Goal: Information Seeking & Learning: Learn about a topic

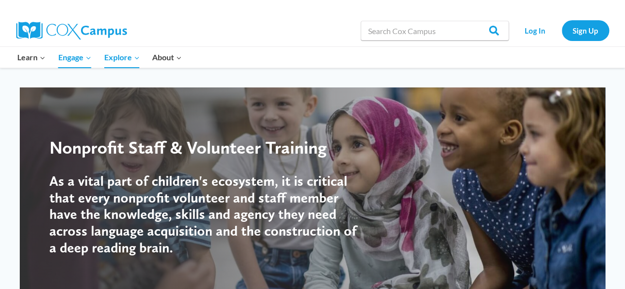
click at [97, 34] on img at bounding box center [71, 31] width 111 height 18
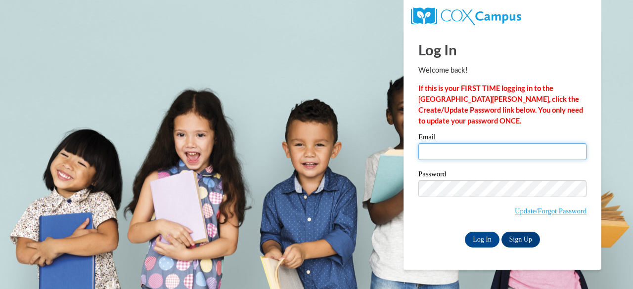
click at [475, 150] on input "Email" at bounding box center [502, 151] width 168 height 17
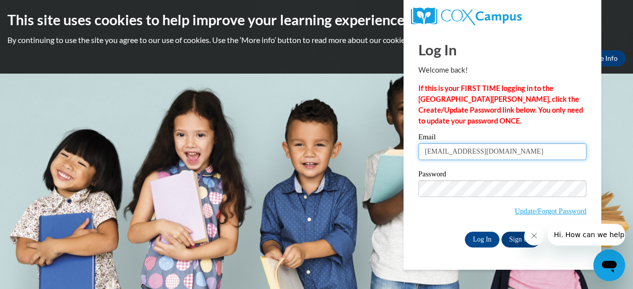
type input "secorb3477@ung.edu"
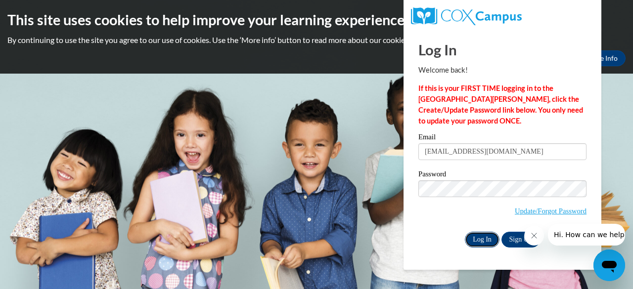
click at [489, 243] on input "Log In" at bounding box center [482, 240] width 35 height 16
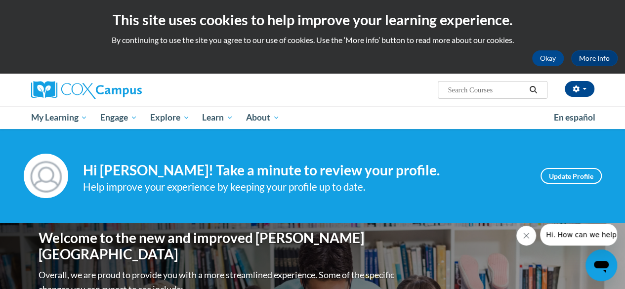
click at [486, 91] on input "Search..." at bounding box center [486, 90] width 79 height 12
type input "RTI"
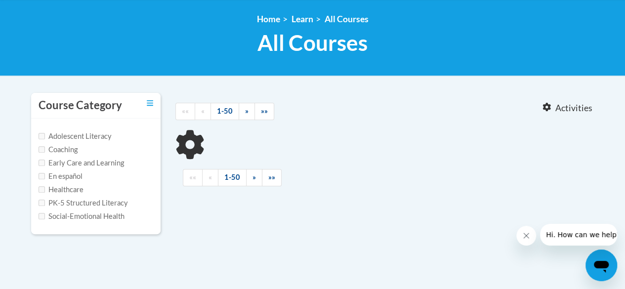
type input "RTI"
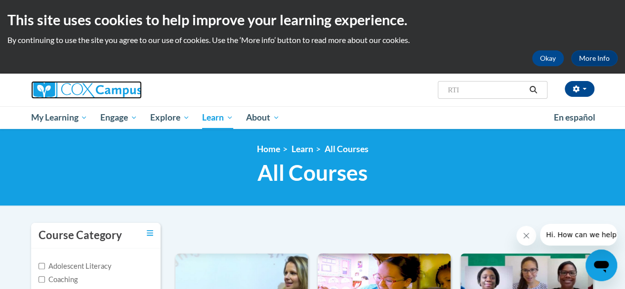
click at [100, 92] on img at bounding box center [86, 90] width 111 height 18
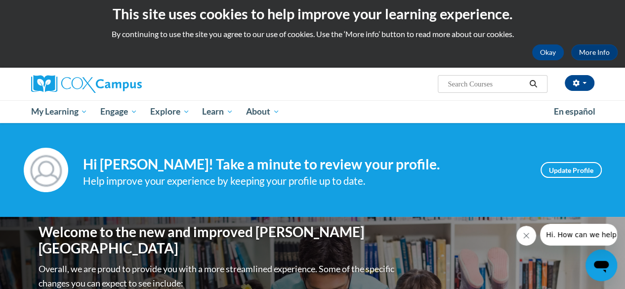
scroll to position [104, 0]
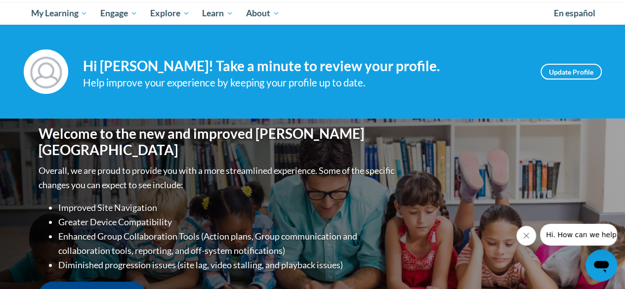
click at [525, 234] on icon "Close message from company" at bounding box center [526, 235] width 5 height 5
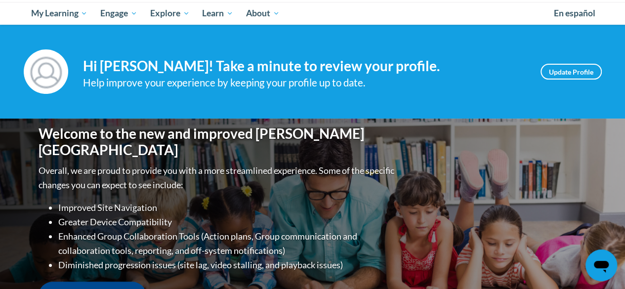
scroll to position [3, 0]
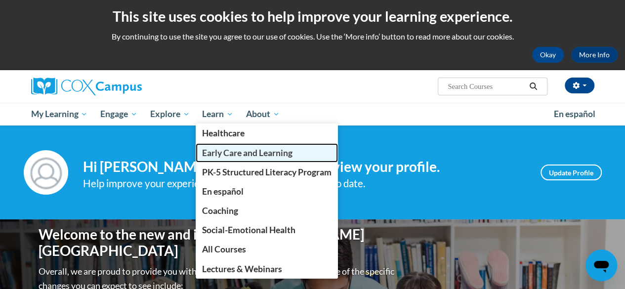
click at [231, 149] on span "Early Care and Learning" at bounding box center [247, 153] width 90 height 10
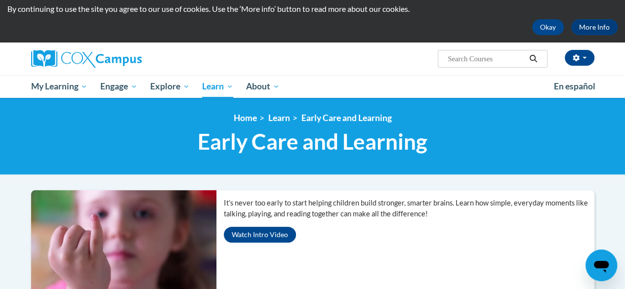
scroll to position [12, 0]
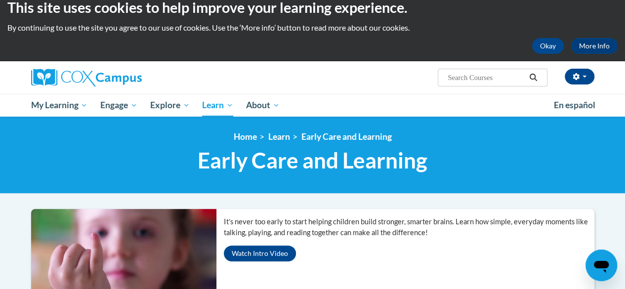
click at [470, 81] on input "Search..." at bounding box center [486, 78] width 79 height 12
type input "response to intervention"
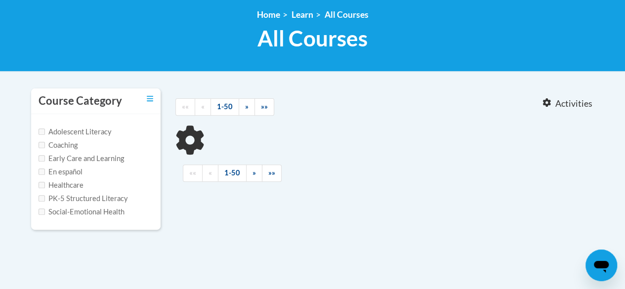
type input "response to intervention"
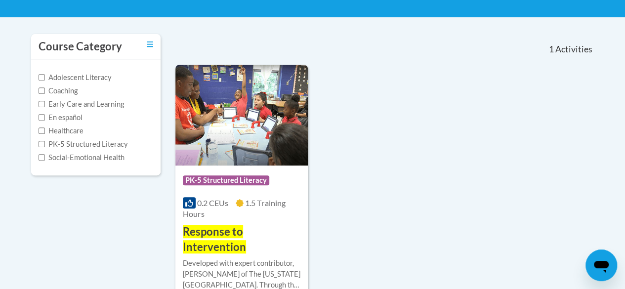
scroll to position [188, 0]
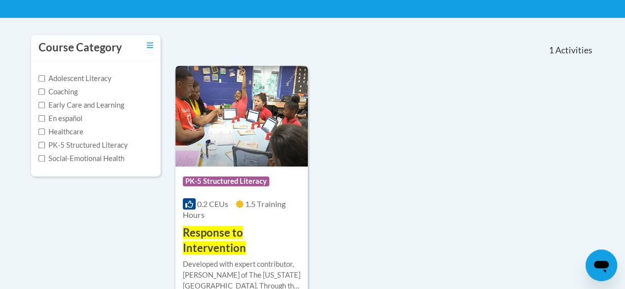
click at [215, 142] on img at bounding box center [242, 116] width 133 height 101
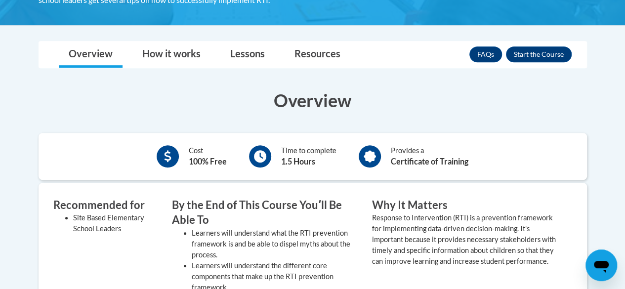
scroll to position [256, 0]
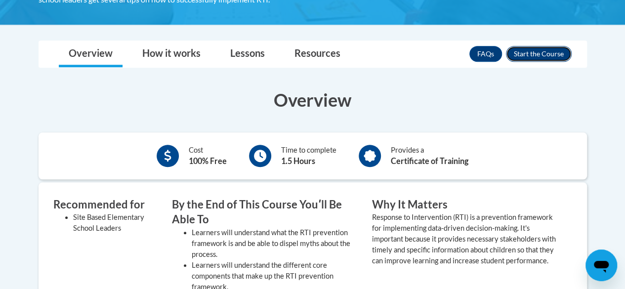
click at [526, 53] on button "Enroll" at bounding box center [539, 54] width 66 height 16
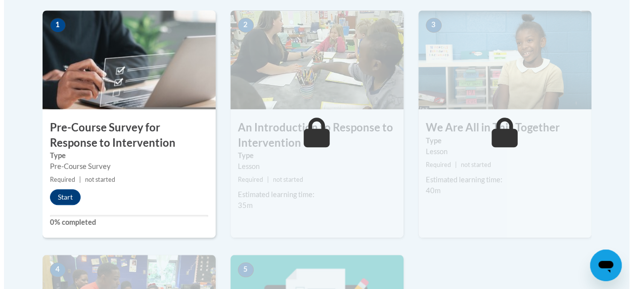
scroll to position [324, 0]
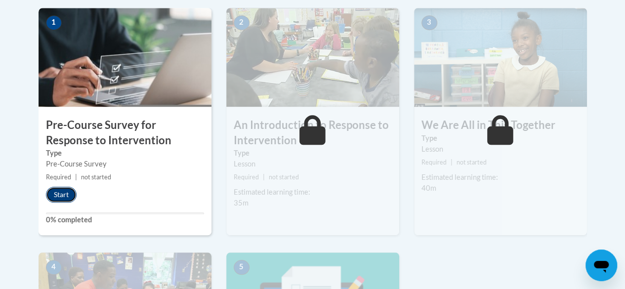
click at [68, 193] on button "Start" at bounding box center [61, 195] width 31 height 16
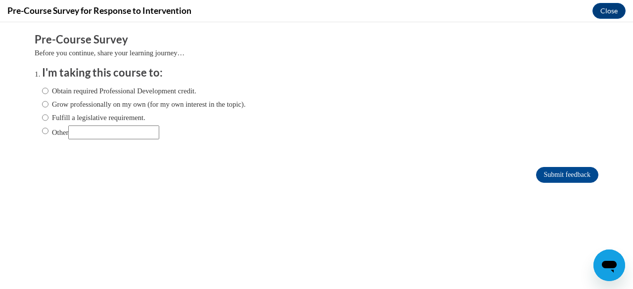
scroll to position [0, 0]
click at [134, 106] on label "Grow professionally on my own (for my own interest in the topic)." at bounding box center [144, 104] width 204 height 11
click at [48, 106] on input "Grow professionally on my own (for my own interest in the topic)." at bounding box center [45, 104] width 6 height 11
radio input "true"
click at [551, 169] on input "Submit feedback" at bounding box center [567, 175] width 62 height 16
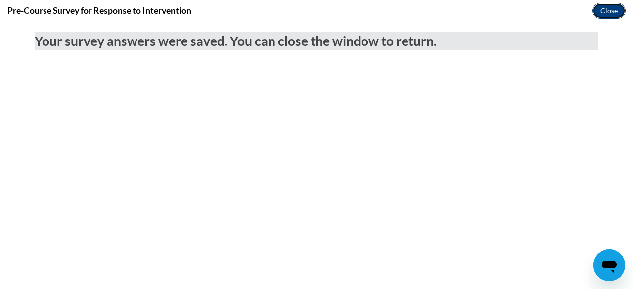
click at [611, 11] on button "Close" at bounding box center [608, 11] width 33 height 16
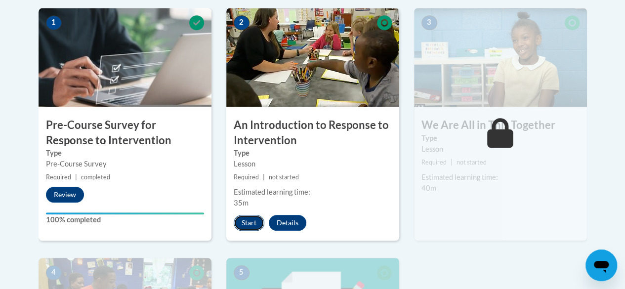
click at [252, 225] on button "Start" at bounding box center [249, 223] width 31 height 16
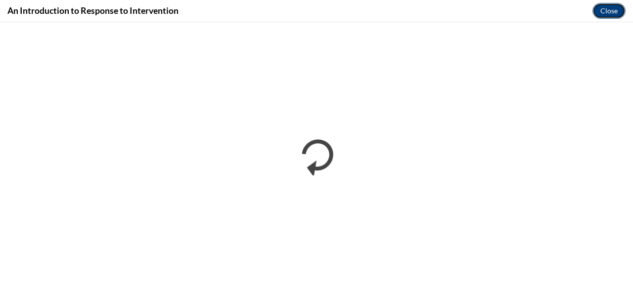
click at [618, 11] on button "Close" at bounding box center [608, 11] width 33 height 16
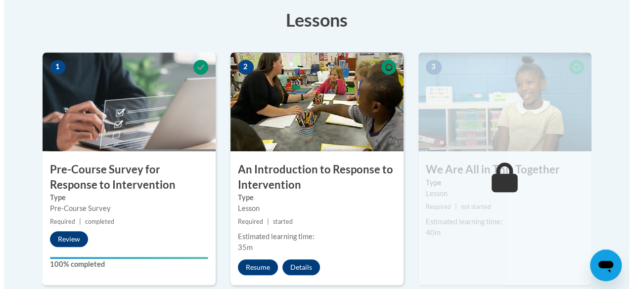
scroll to position [280, 0]
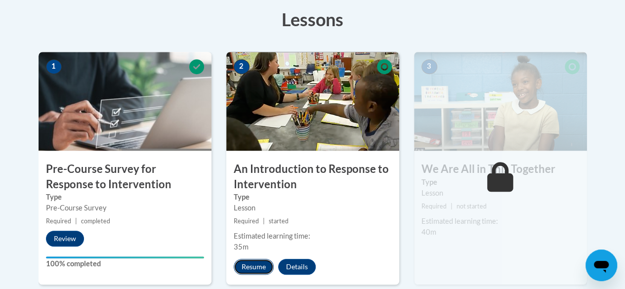
click at [266, 268] on button "Resume" at bounding box center [254, 267] width 40 height 16
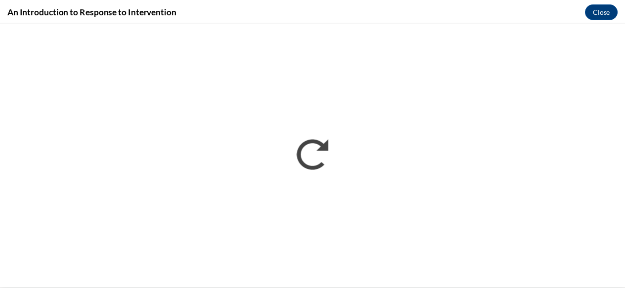
scroll to position [0, 0]
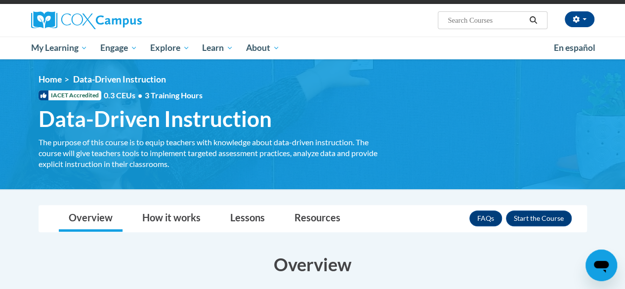
scroll to position [69, 0]
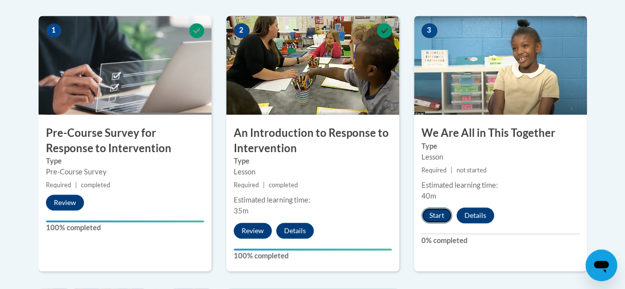
click at [436, 221] on button "Start" at bounding box center [437, 216] width 31 height 16
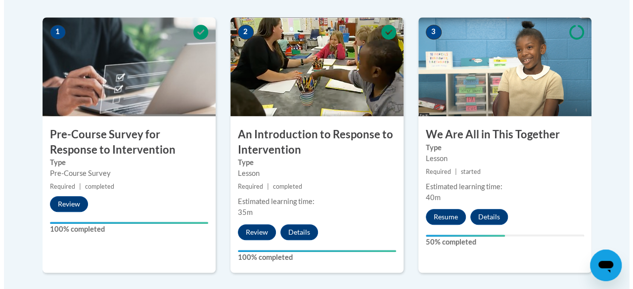
scroll to position [315, 0]
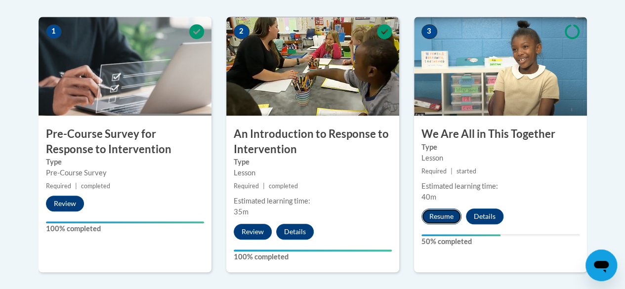
click at [453, 215] on button "Resume" at bounding box center [442, 217] width 40 height 16
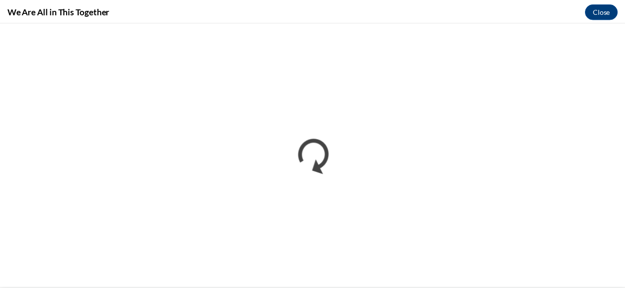
scroll to position [0, 0]
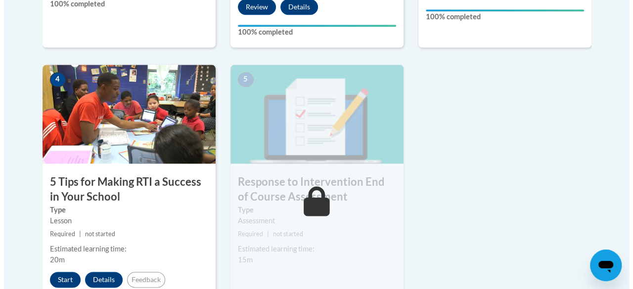
scroll to position [542, 0]
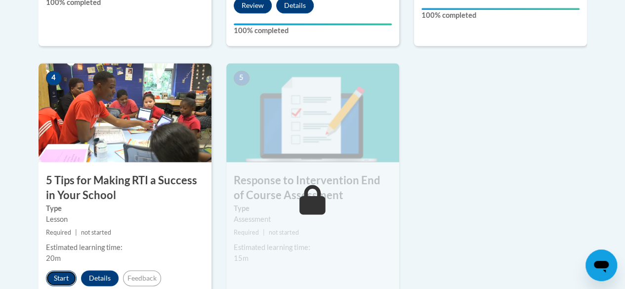
click at [64, 277] on button "Start" at bounding box center [61, 278] width 31 height 16
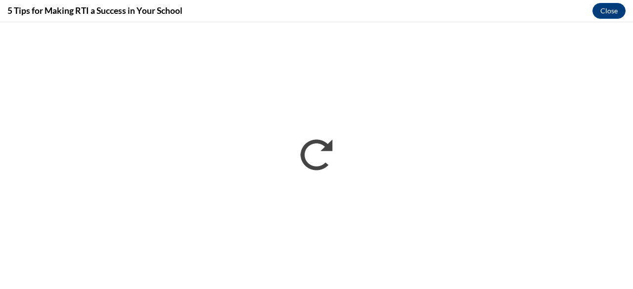
scroll to position [0, 0]
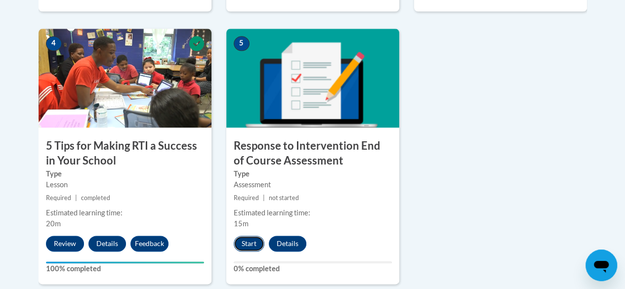
click at [248, 244] on button "Start" at bounding box center [249, 244] width 31 height 16
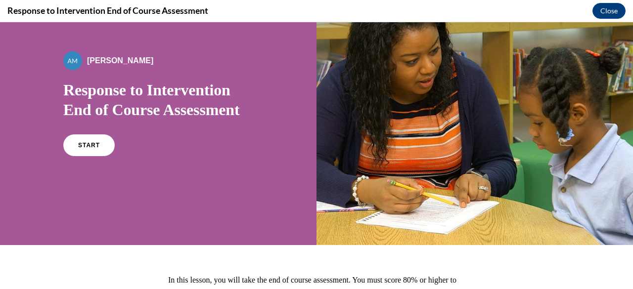
scroll to position [49, 0]
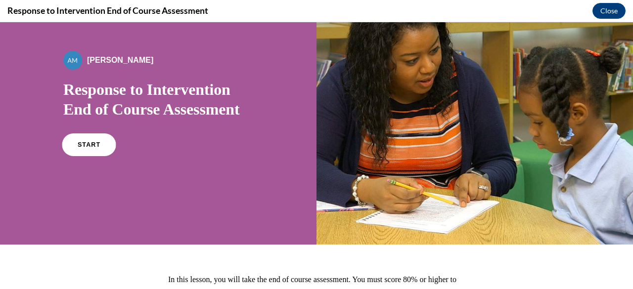
click at [93, 142] on span "START" at bounding box center [89, 144] width 23 height 7
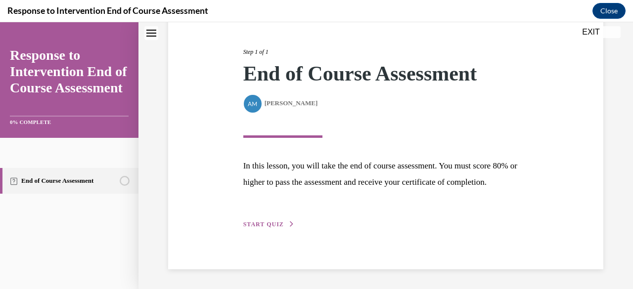
scroll to position [128, 0]
click at [268, 227] on span "START QUIZ" at bounding box center [263, 224] width 41 height 7
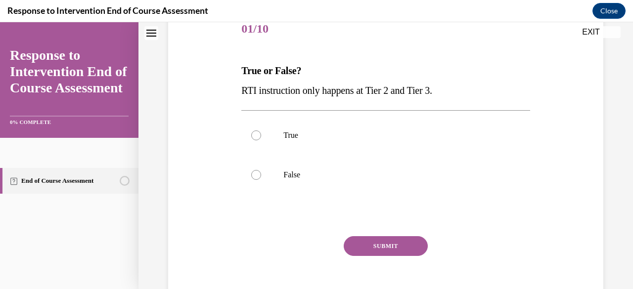
scroll to position [110, 0]
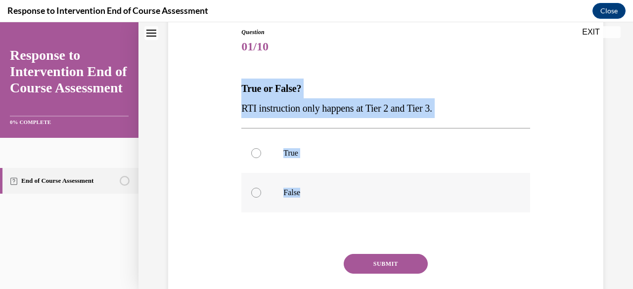
drag, startPoint x: 240, startPoint y: 90, endPoint x: 352, endPoint y: 183, distance: 145.0
click at [352, 183] on div "Question 01/10 True or False? RTI instruction only happens at Tier 2 and Tier 3…" at bounding box center [386, 166] width 440 height 337
copy div "True or False? RTI instruction only happens at Tier 2 and Tier 3. True False"
click at [301, 208] on label "False" at bounding box center [385, 193] width 288 height 40
click at [261, 198] on input "False" at bounding box center [256, 193] width 10 height 10
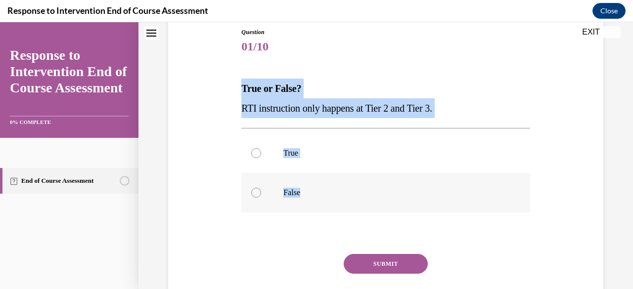
radio input "true"
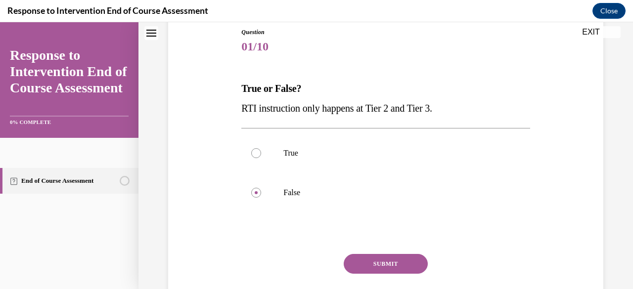
click at [370, 267] on button "SUBMIT" at bounding box center [386, 264] width 84 height 20
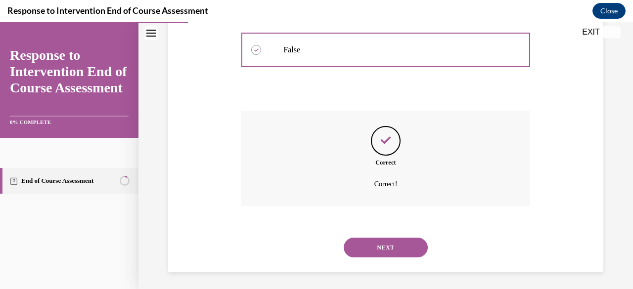
scroll to position [255, 0]
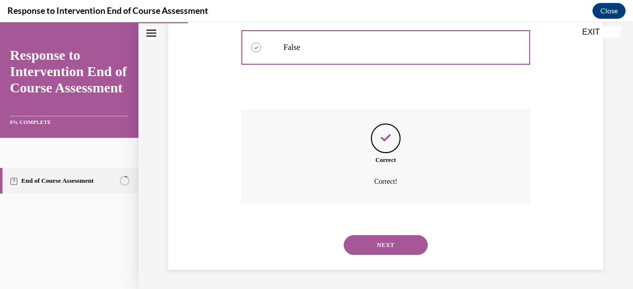
click at [399, 242] on button "NEXT" at bounding box center [386, 245] width 84 height 20
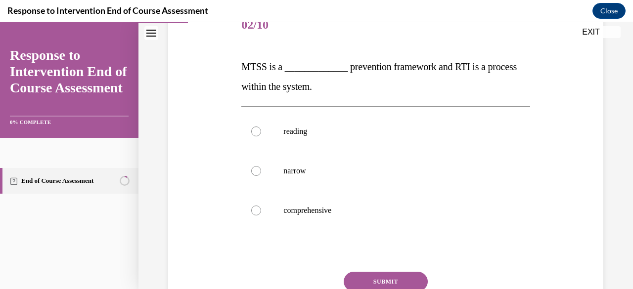
scroll to position [132, 0]
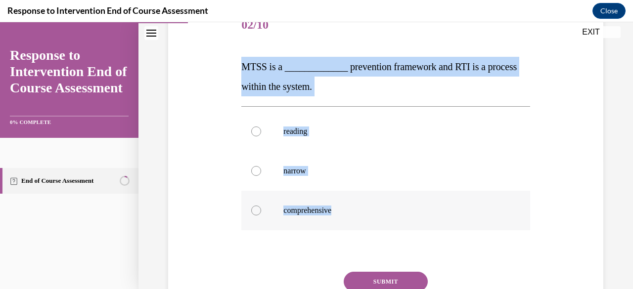
drag, startPoint x: 230, startPoint y: 62, endPoint x: 359, endPoint y: 213, distance: 198.9
click at [359, 213] on div "Question 02/10 MTSS is a _____________ prevention framework and RTI is a proces…" at bounding box center [386, 164] width 440 height 377
copy div "MTSS is a _____________ prevention framework and RTI is a process within the sy…"
click at [273, 202] on label "comprehensive" at bounding box center [385, 211] width 288 height 40
click at [261, 206] on input "comprehensive" at bounding box center [256, 211] width 10 height 10
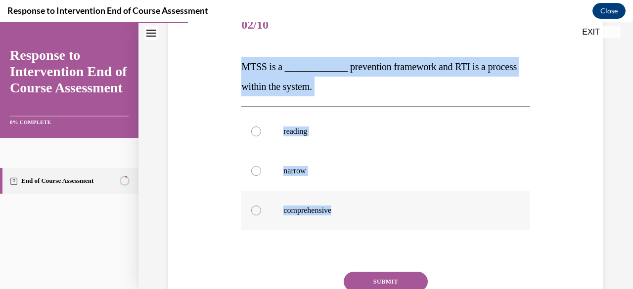
radio input "true"
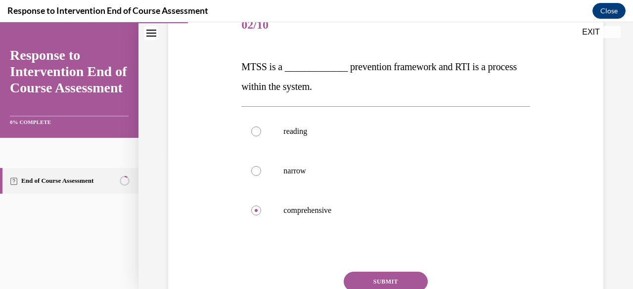
click at [368, 279] on button "SUBMIT" at bounding box center [386, 282] width 84 height 20
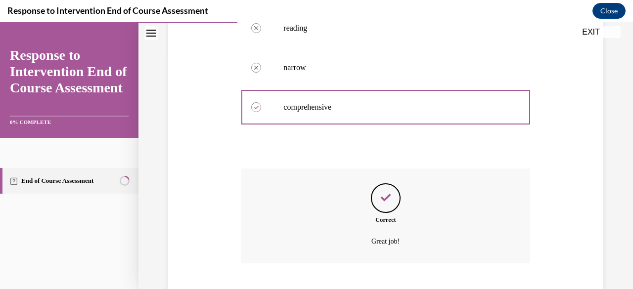
scroll to position [295, 0]
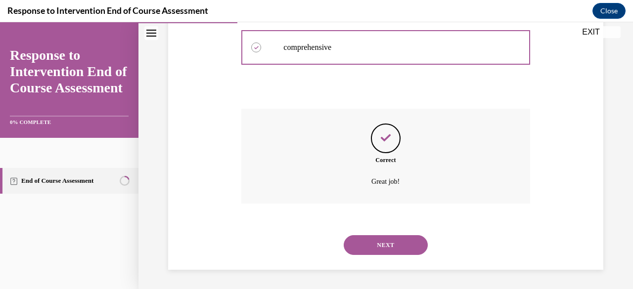
click at [374, 240] on button "NEXT" at bounding box center [386, 245] width 84 height 20
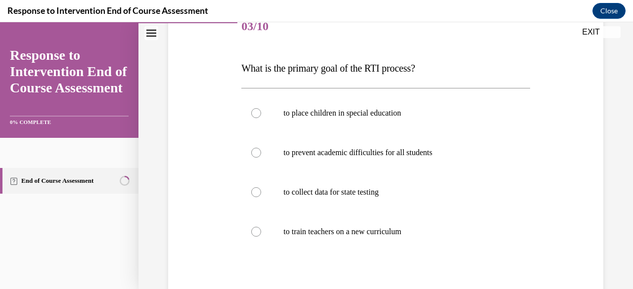
scroll to position [133, 0]
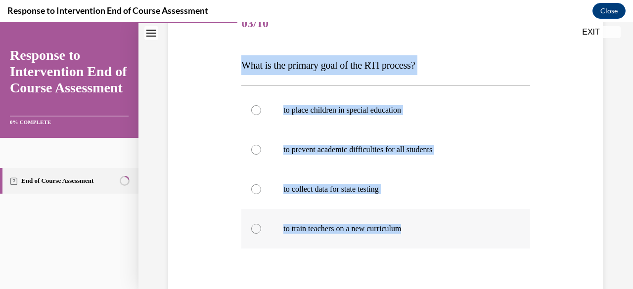
drag, startPoint x: 232, startPoint y: 62, endPoint x: 460, endPoint y: 221, distance: 278.2
click at [460, 221] on div "Question 03/10 What is the primary goal of the RTI process? to place children i…" at bounding box center [386, 173] width 440 height 397
copy div "What is the primary goal of the RTI process? to place children in special educa…"
click at [357, 165] on label "to prevent academic difficulties for all students" at bounding box center [385, 150] width 288 height 40
click at [261, 155] on input "to prevent academic difficulties for all students" at bounding box center [256, 150] width 10 height 10
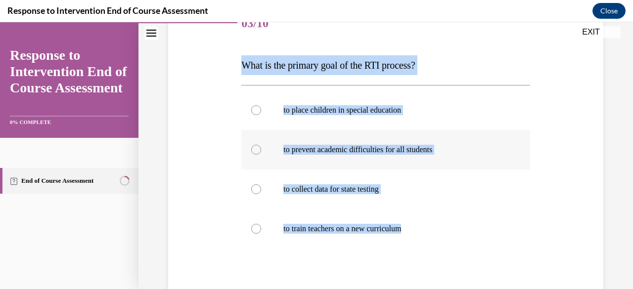
radio input "true"
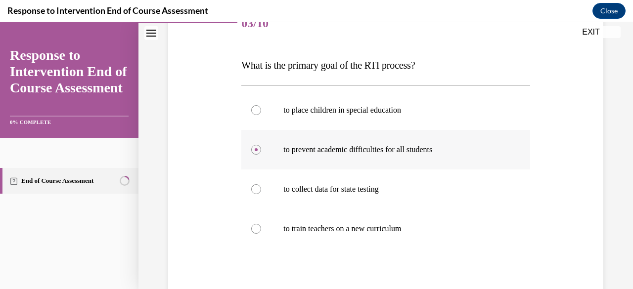
scroll to position [234, 0]
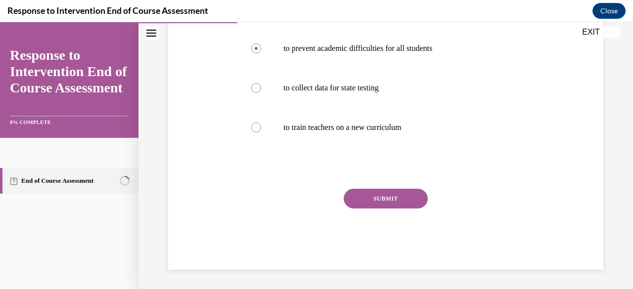
click at [381, 198] on button "SUBMIT" at bounding box center [386, 199] width 84 height 20
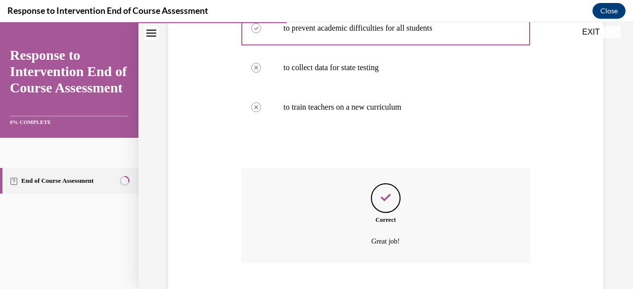
scroll to position [314, 0]
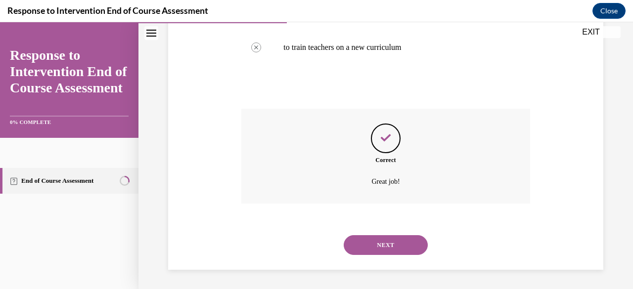
click at [380, 243] on button "NEXT" at bounding box center [386, 245] width 84 height 20
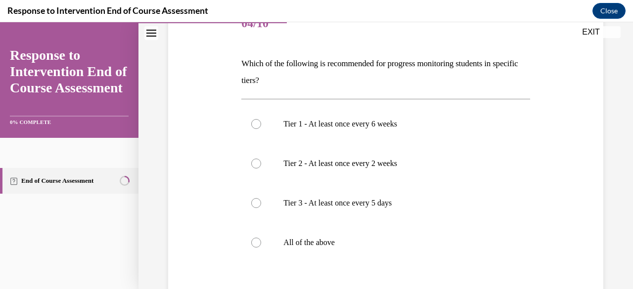
scroll to position [134, 0]
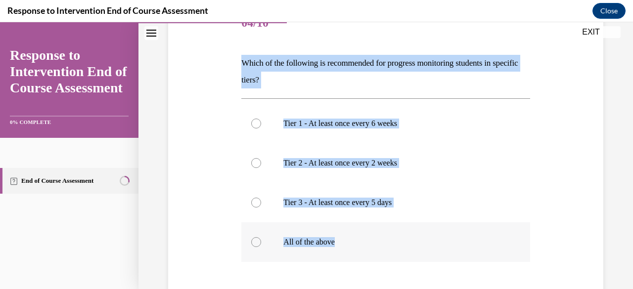
drag, startPoint x: 234, startPoint y: 59, endPoint x: 407, endPoint y: 257, distance: 262.4
click at [407, 257] on div "Question 04/10 Which of the following is recommended for progress monitoring st…" at bounding box center [386, 179] width 440 height 410
copy div "Which of the following is recommended for progress monitoring students in speci…"
click at [305, 229] on label "All of the above" at bounding box center [385, 243] width 288 height 40
click at [261, 237] on input "All of the above" at bounding box center [256, 242] width 10 height 10
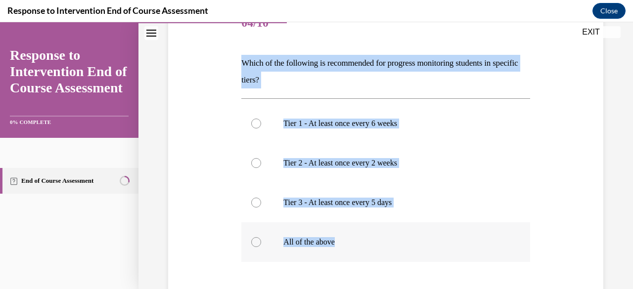
radio input "true"
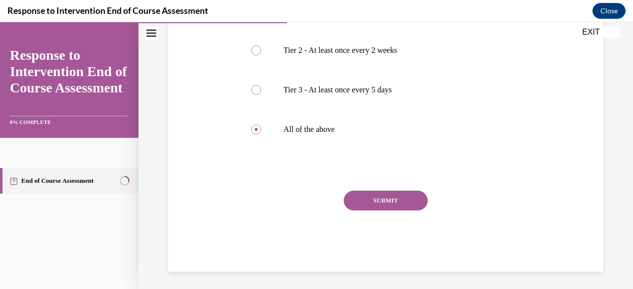
click at [375, 201] on button "SUBMIT" at bounding box center [386, 201] width 84 height 20
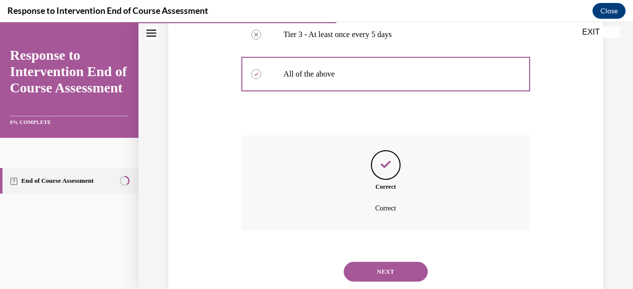
scroll to position [328, 0]
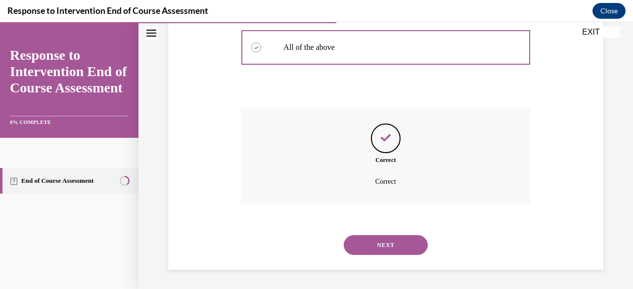
click at [395, 245] on button "NEXT" at bounding box center [386, 245] width 84 height 20
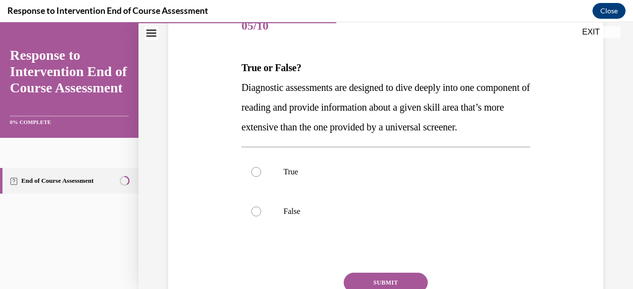
scroll to position [145, 0]
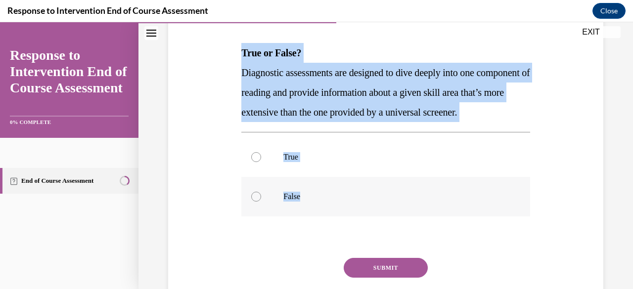
drag, startPoint x: 230, startPoint y: 62, endPoint x: 372, endPoint y: 213, distance: 207.1
click at [372, 213] on div "Question 05/10 True or False? Diagnostic assessments are designed to dive deepl…" at bounding box center [386, 150] width 440 height 377
copy div "True or False? Diagnostic assessments are designed to dive deeply into one comp…"
click at [341, 169] on label "True" at bounding box center [385, 157] width 288 height 40
click at [261, 162] on input "True" at bounding box center [256, 157] width 10 height 10
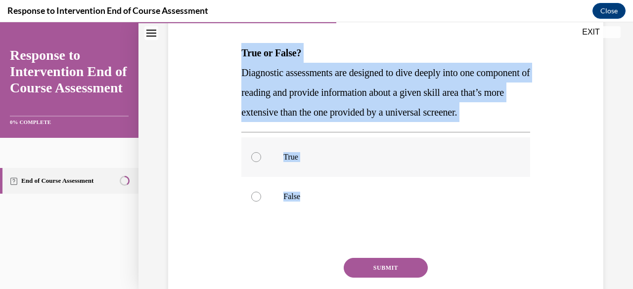
radio input "true"
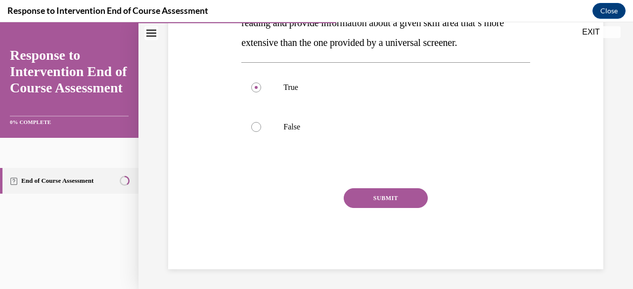
click at [386, 203] on button "SUBMIT" at bounding box center [386, 198] width 84 height 20
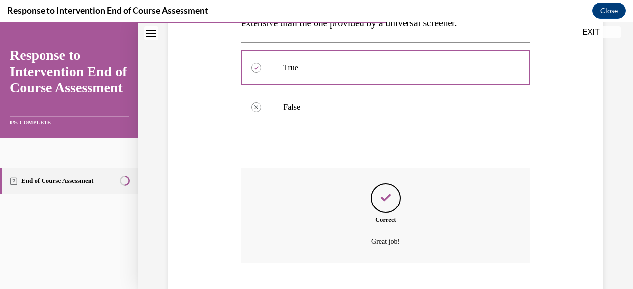
scroll to position [314, 0]
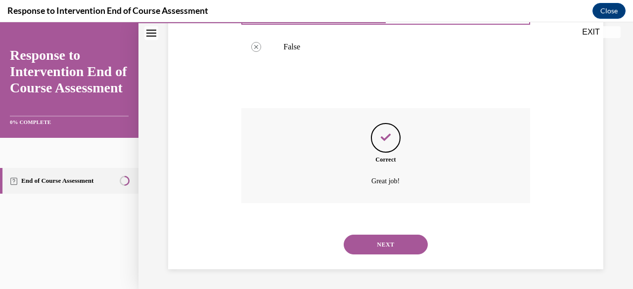
click at [382, 249] on button "NEXT" at bounding box center [386, 245] width 84 height 20
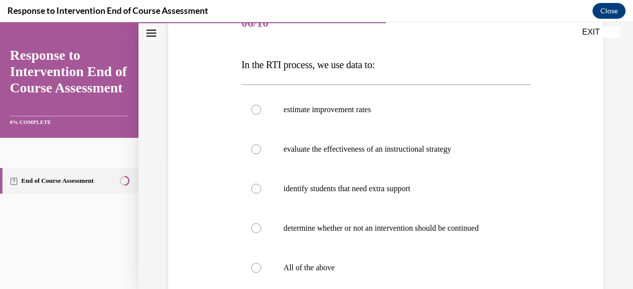
scroll to position [133, 0]
click at [382, 249] on label "All of the above" at bounding box center [385, 269] width 288 height 40
click at [261, 264] on input "All of the above" at bounding box center [256, 269] width 10 height 10
radio input "true"
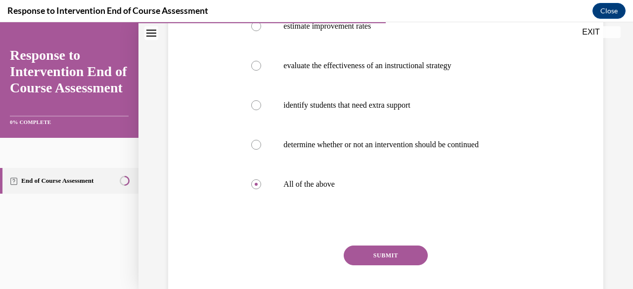
click at [382, 249] on button "SUBMIT" at bounding box center [386, 256] width 84 height 20
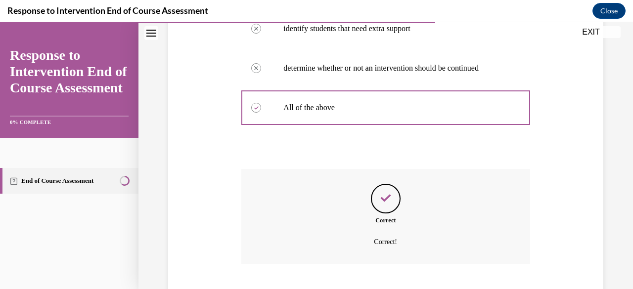
scroll to position [354, 0]
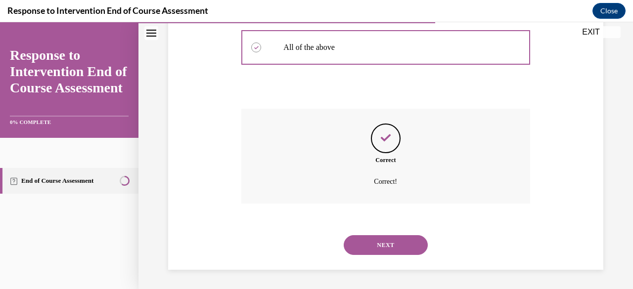
click at [382, 249] on button "NEXT" at bounding box center [386, 245] width 84 height 20
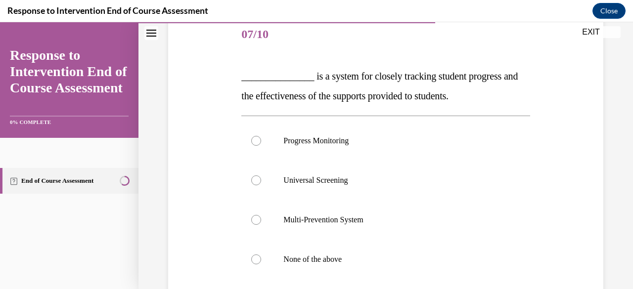
scroll to position [131, 0]
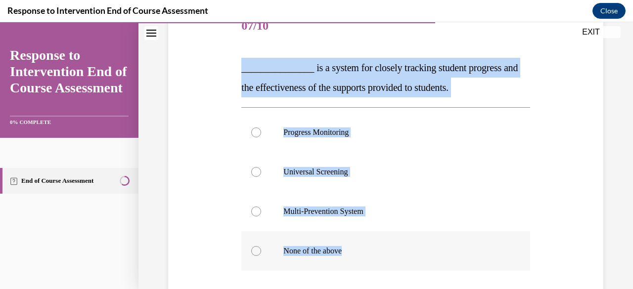
drag, startPoint x: 230, startPoint y: 74, endPoint x: 361, endPoint y: 251, distance: 220.2
click at [361, 251] on div "Question 07/10 _______________ is a system for closely tracking student progres…" at bounding box center [386, 185] width 440 height 416
copy div "_______________ is a system for closely tracking student progress and the effec…"
click at [317, 134] on p "Progress Monitoring" at bounding box center [394, 133] width 222 height 10
click at [261, 134] on input "Progress Monitoring" at bounding box center [256, 133] width 10 height 10
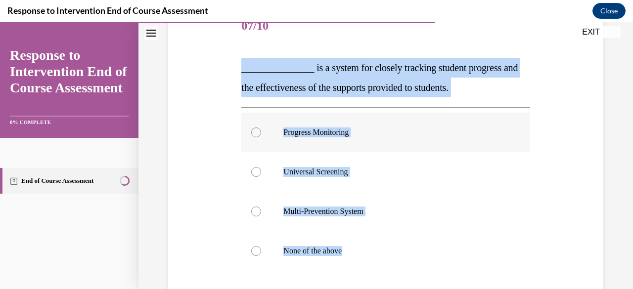
radio input "true"
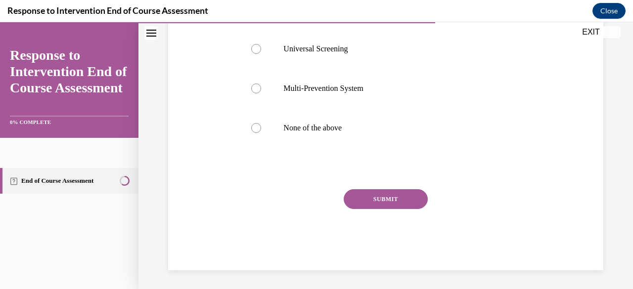
click at [375, 198] on button "SUBMIT" at bounding box center [386, 199] width 84 height 20
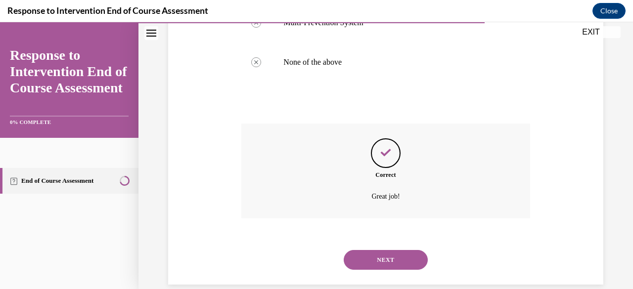
scroll to position [334, 0]
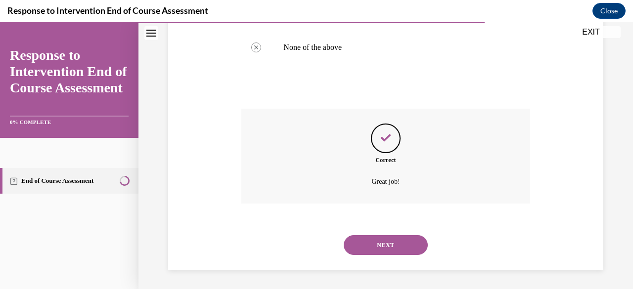
click at [393, 240] on button "NEXT" at bounding box center [386, 245] width 84 height 20
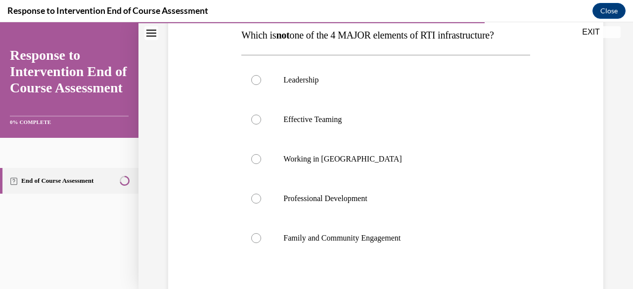
scroll to position [165, 0]
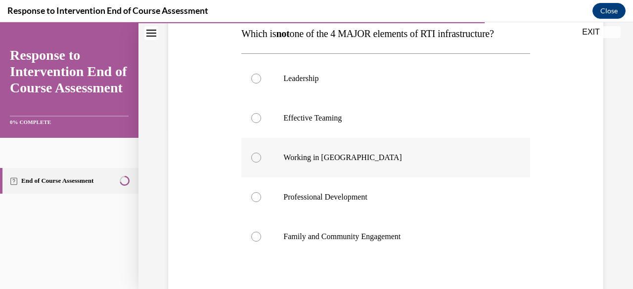
click at [362, 175] on label "Working in [GEOGRAPHIC_DATA]" at bounding box center [385, 158] width 288 height 40
click at [261, 163] on input "Working in [GEOGRAPHIC_DATA]" at bounding box center [256, 158] width 10 height 10
radio input "true"
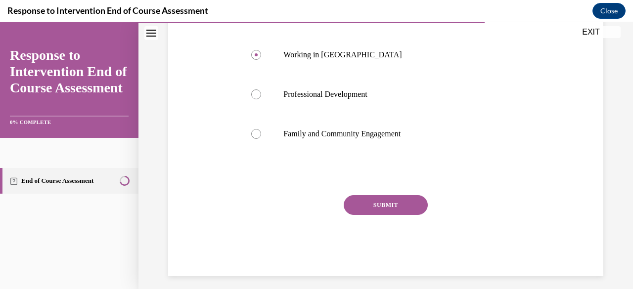
click at [380, 201] on button "SUBMIT" at bounding box center [386, 205] width 84 height 20
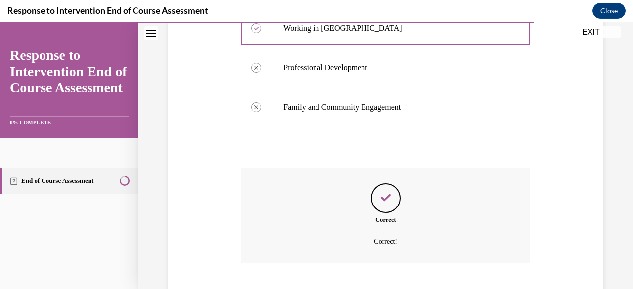
scroll to position [354, 0]
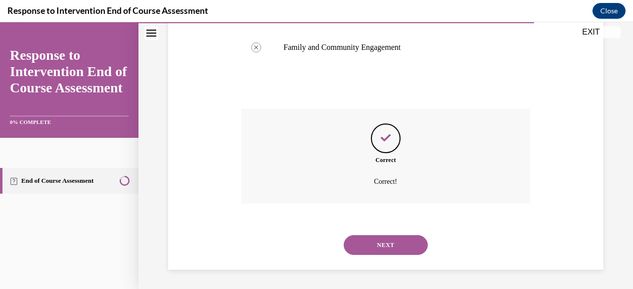
click at [375, 240] on button "NEXT" at bounding box center [386, 245] width 84 height 20
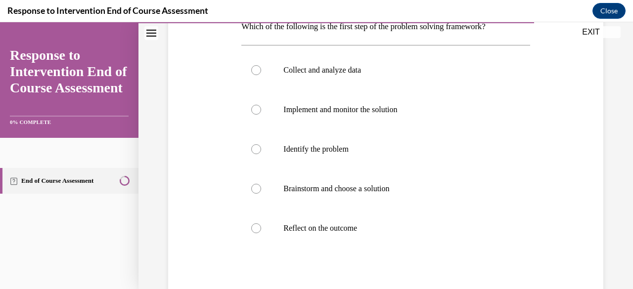
scroll to position [170, 0]
click at [389, 180] on label "Brainstorm and choose a solution" at bounding box center [385, 189] width 288 height 40
click at [261, 184] on input "Brainstorm and choose a solution" at bounding box center [256, 189] width 10 height 10
radio input "true"
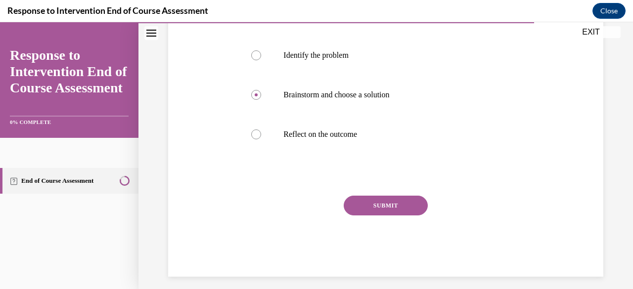
click at [390, 203] on button "SUBMIT" at bounding box center [386, 206] width 84 height 20
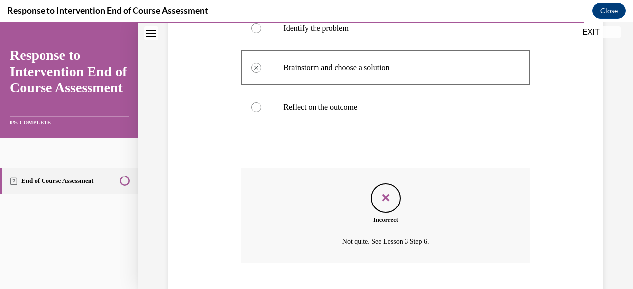
scroll to position [351, 0]
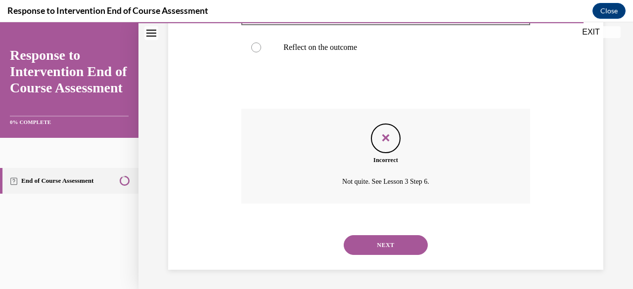
click at [378, 245] on button "NEXT" at bounding box center [386, 245] width 84 height 20
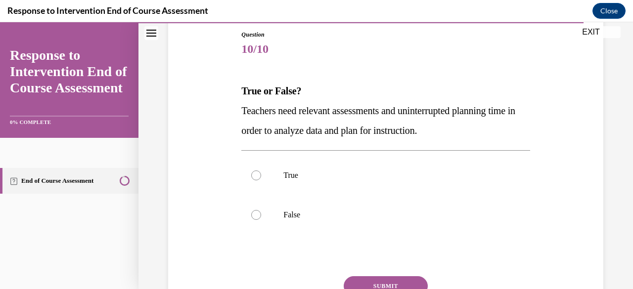
scroll to position [115, 0]
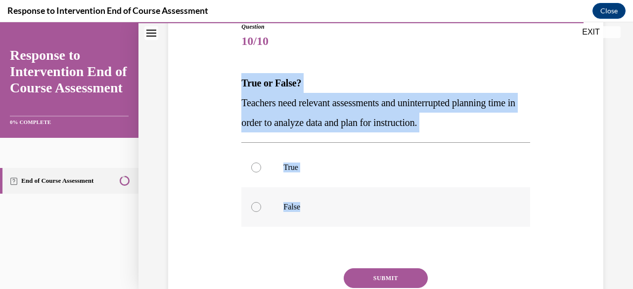
drag, startPoint x: 253, startPoint y: 103, endPoint x: 327, endPoint y: 203, distance: 124.7
click at [327, 203] on div "Question 10/10 True or False? Teachers need relevant assessments and uninterrup…" at bounding box center [386, 171] width 440 height 357
copy div "True or False? Teachers need relevant assessments and uninterrupted planning ti…"
click at [288, 172] on p "True" at bounding box center [394, 168] width 222 height 10
click at [261, 172] on input "True" at bounding box center [256, 168] width 10 height 10
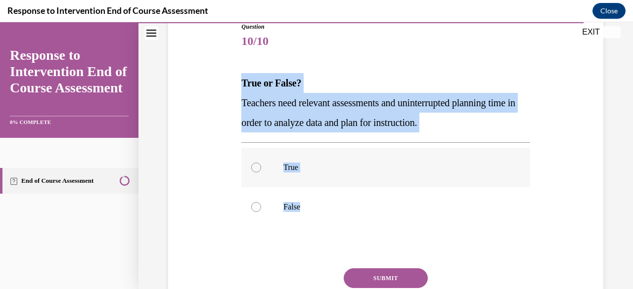
radio input "true"
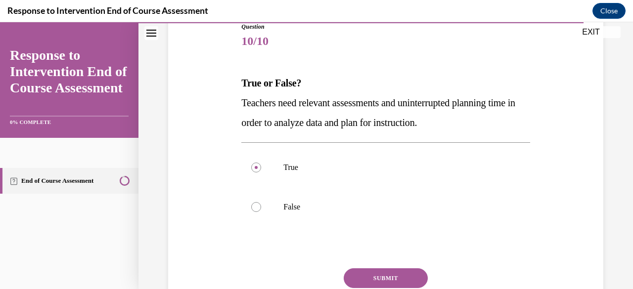
click at [353, 277] on button "SUBMIT" at bounding box center [386, 278] width 84 height 20
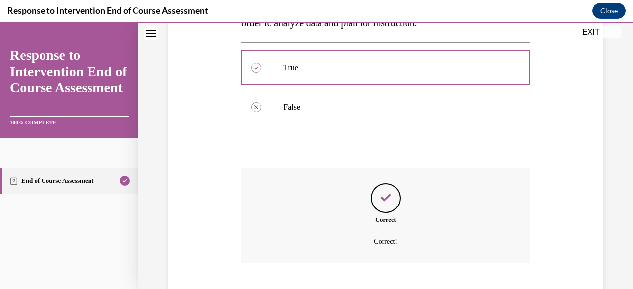
scroll to position [275, 0]
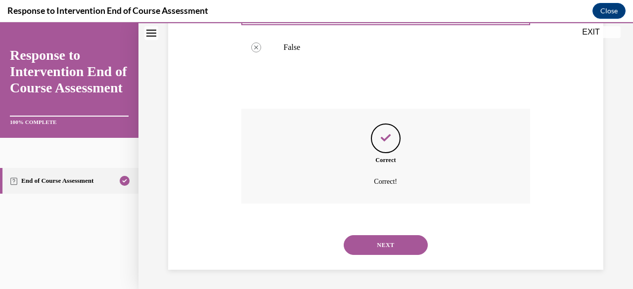
click at [371, 248] on button "NEXT" at bounding box center [386, 245] width 84 height 20
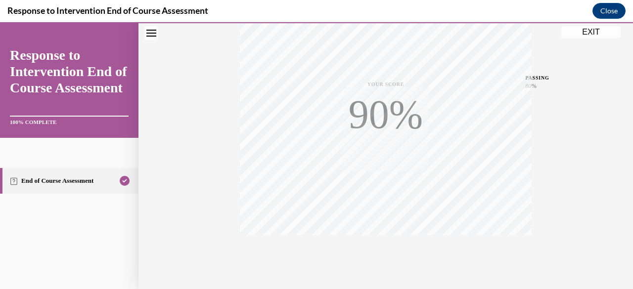
scroll to position [239, 0]
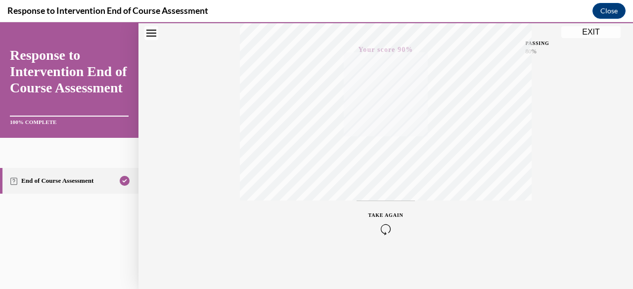
click at [607, 35] on button "EXIT" at bounding box center [590, 32] width 59 height 12
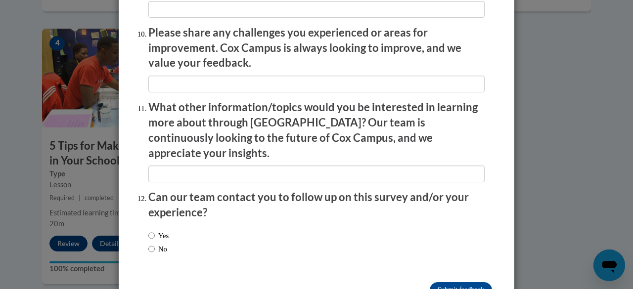
scroll to position [1767, 0]
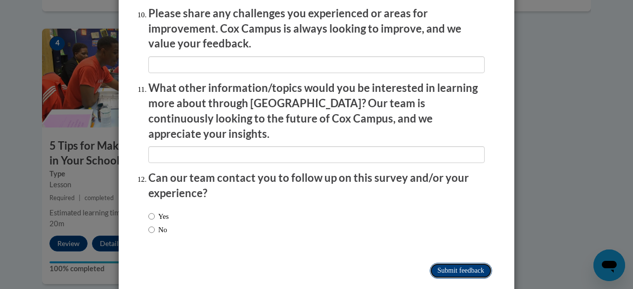
click at [453, 263] on input "Submit feedback" at bounding box center [461, 271] width 62 height 16
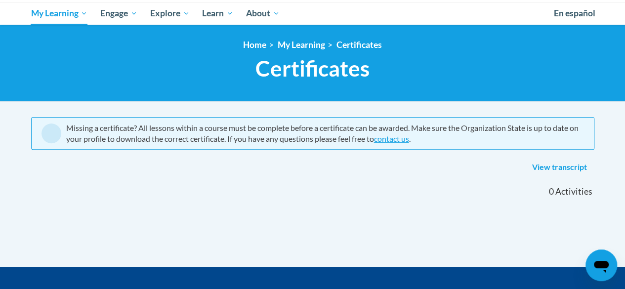
scroll to position [105, 0]
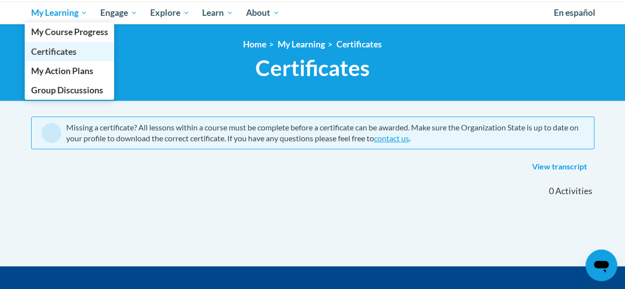
click at [72, 56] on link "Certificates" at bounding box center [70, 51] width 90 height 19
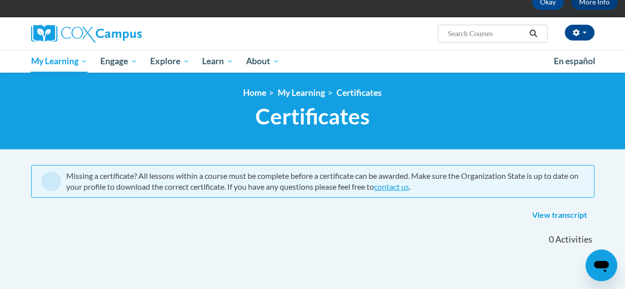
scroll to position [56, 0]
